Goal: Check status: Check status

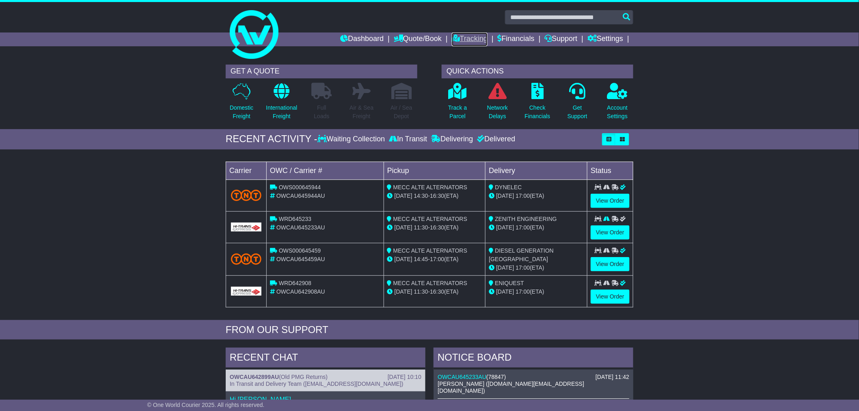
click at [452, 38] on link "Tracking" at bounding box center [470, 39] width 36 height 14
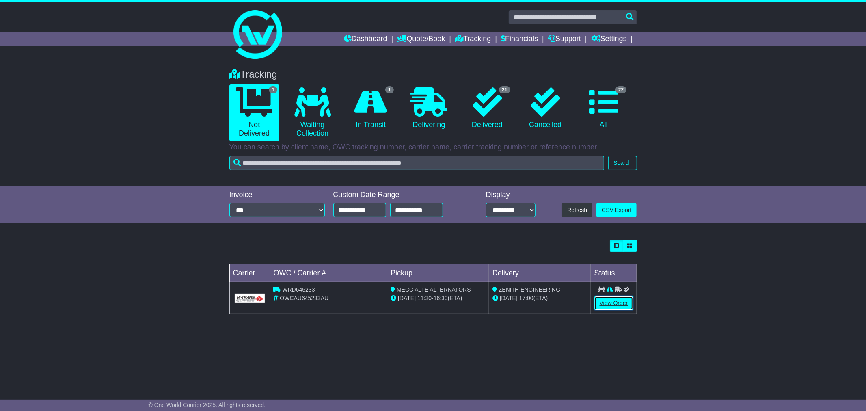
click at [618, 306] on link "View Order" at bounding box center [613, 303] width 39 height 14
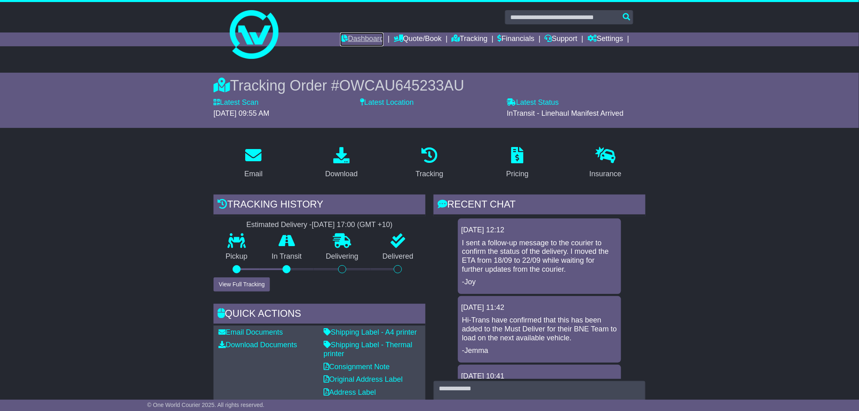
click at [350, 38] on link "Dashboard" at bounding box center [361, 39] width 43 height 14
